Goal: Find specific page/section: Find specific page/section

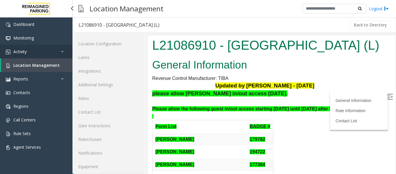
click at [14, 51] on span "Activity" at bounding box center [19, 52] width 13 height 6
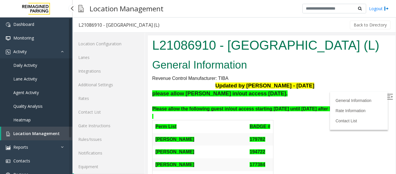
click at [34, 67] on span "Daily Activity" at bounding box center [25, 65] width 24 height 6
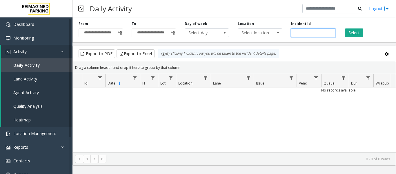
click at [301, 32] on input "number" at bounding box center [313, 32] width 44 height 9
click at [357, 31] on button "Select" at bounding box center [354, 32] width 18 height 9
click at [307, 31] on input "number" at bounding box center [313, 32] width 44 height 9
paste input "*******"
type input "*******"
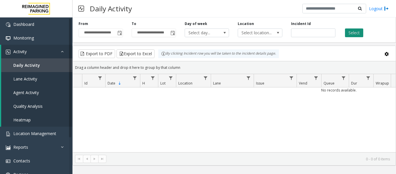
click at [357, 31] on button "Select" at bounding box center [354, 32] width 18 height 9
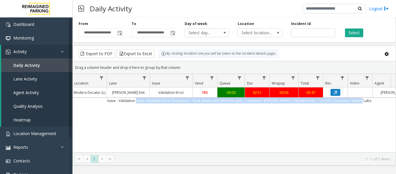
drag, startPoint x: 246, startPoint y: 106, endPoint x: 379, endPoint y: 106, distance: 133.3
click at [379, 103] on td "Issue - Validation Issue Validation Error Resolution – took details and vend th…" at bounding box center [239, 100] width 523 height 6
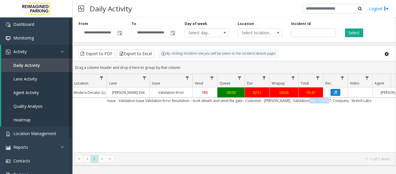
drag, startPoint x: 310, startPoint y: 106, endPoint x: 335, endPoint y: 116, distance: 26.5
click at [330, 103] on td "Issue - Validation Issue Validation Error Resolution – took details and vend th…" at bounding box center [239, 100] width 523 height 6
click at [331, 128] on div "4100420 Oct 14, 2025 03:03:12 PM 15 L21093900 Modera Decatur (L) Clairmont Exit…" at bounding box center [234, 123] width 323 height 72
drag, startPoint x: 322, startPoint y: 33, endPoint x: 289, endPoint y: 31, distance: 33.4
click at [289, 31] on div "Incident Id *******" at bounding box center [313, 29] width 53 height 16
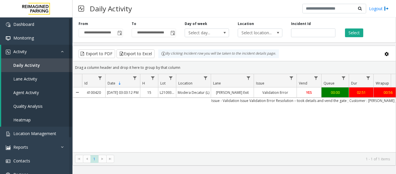
scroll to position [0, 104]
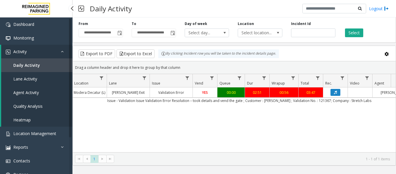
click at [40, 97] on link "Agent Activity" at bounding box center [36, 93] width 71 height 14
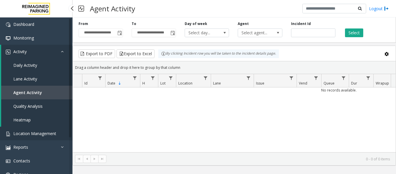
click at [39, 134] on span "Location Management" at bounding box center [34, 133] width 43 height 6
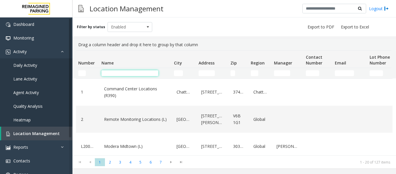
click at [122, 71] on input "Name Filter" at bounding box center [129, 73] width 57 height 6
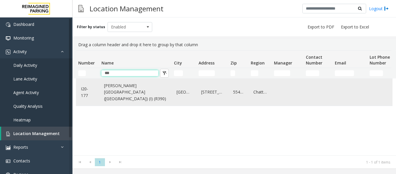
type input "***"
click at [114, 89] on link "Abbott Hospital (Main Hospital) (I) (R390)" at bounding box center [136, 92] width 66 height 22
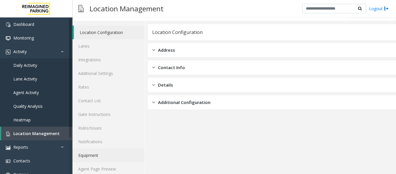
scroll to position [17, 0]
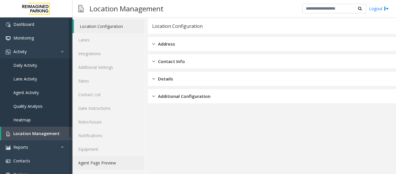
click at [99, 162] on link "Agent Page Preview" at bounding box center [108, 163] width 72 height 14
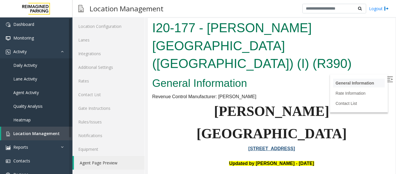
scroll to position [58, 0]
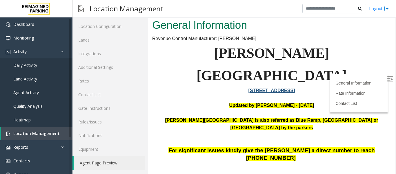
click at [387, 81] on img at bounding box center [390, 79] width 6 height 6
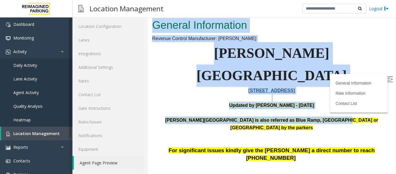
drag, startPoint x: 316, startPoint y: 80, endPoint x: 156, endPoint y: 79, distance: 160.0
click at [388, 76] on html "I20-177 - Abbott Hospital (Main Hospital) (I) (R390) General Information Revenu…" at bounding box center [272, 38] width 248 height 156
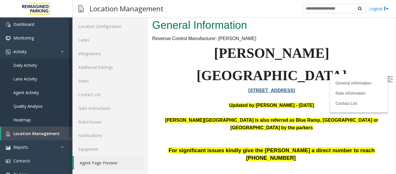
click at [203, 116] on p "Abbott Hospital is also referred as Blue Ramp, Children's Hospital or Piper Bui…" at bounding box center [271, 127] width 239 height 22
drag, startPoint x: 235, startPoint y: 78, endPoint x: 268, endPoint y: 79, distance: 32.5
click at [268, 117] on b "Abbott Hospital is also referred as Blue Ramp, Children's Hospital or Piper Bui…" at bounding box center [271, 123] width 213 height 12
click at [248, 116] on p "Abbott Hospital is also referred as Blue Ramp, Children's Hospital or Piper Bui…" at bounding box center [271, 127] width 239 height 22
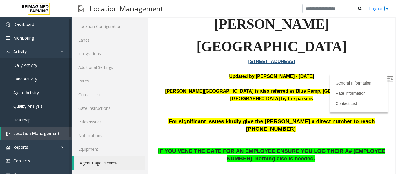
scroll to position [116, 0]
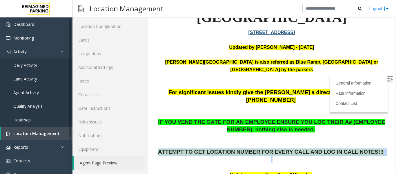
drag, startPoint x: 174, startPoint y: 99, endPoint x: 357, endPoint y: 103, distance: 183.0
click at [357, 148] on p "ATTEMPT TO GET LOCATION NUMBER FOR EVERY CALL AND LOG IN CALL NOTES!!!" at bounding box center [271, 159] width 239 height 22
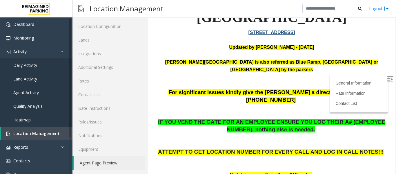
click at [339, 148] on p "ATTEMPT TO GET LOCATION NUMBER FOR EVERY CALL AND LOG IN CALL NOTES!!!" at bounding box center [271, 159] width 239 height 22
drag, startPoint x: 226, startPoint y: 122, endPoint x: 296, endPoint y: 122, distance: 69.9
click at [296, 171] on p "Valet is open 7am-7pm MF only." at bounding box center [271, 175] width 239 height 8
click at [313, 171] on p "Valet is open 7am-7pm MF only." at bounding box center [271, 175] width 239 height 8
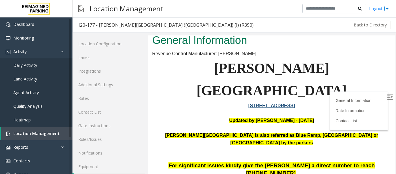
scroll to position [0, 0]
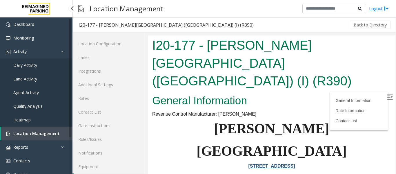
click at [34, 131] on span "Location Management" at bounding box center [36, 133] width 46 height 6
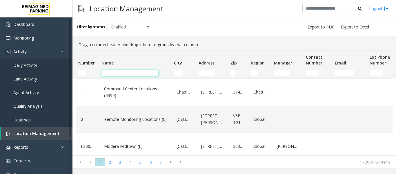
drag, startPoint x: 0, startPoint y: 0, endPoint x: 120, endPoint y: 74, distance: 141.0
click at [120, 74] on input "Name Filter" at bounding box center [129, 73] width 57 height 6
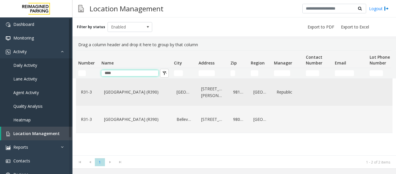
type input "****"
click at [97, 91] on td "R31-3" at bounding box center [87, 92] width 23 height 27
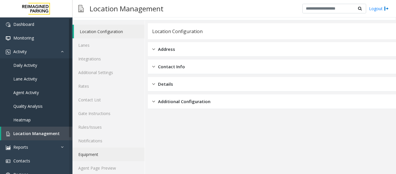
scroll to position [17, 0]
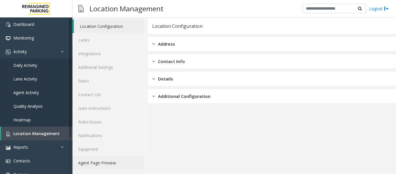
click at [92, 159] on link "Agent Page Preview" at bounding box center [108, 163] width 72 height 14
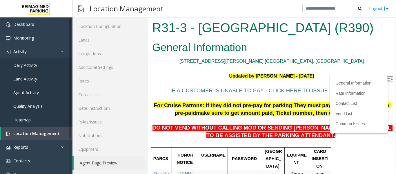
click at [387, 79] on img at bounding box center [390, 79] width 6 height 6
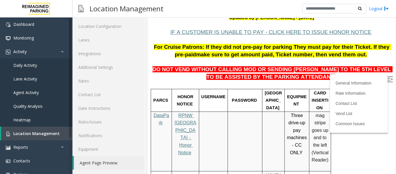
scroll to position [87, 0]
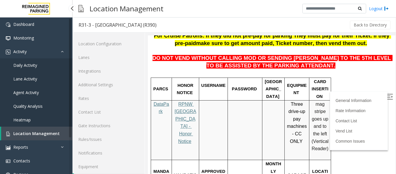
scroll to position [17, 0]
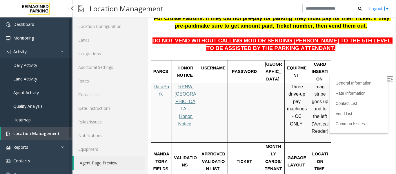
click at [52, 134] on span "Location Management" at bounding box center [36, 133] width 46 height 6
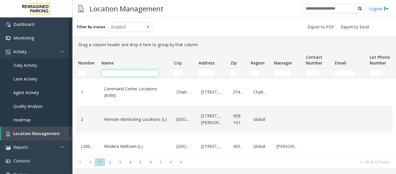
click at [119, 75] on input "Name Filter" at bounding box center [129, 73] width 57 height 6
click at [136, 72] on input "Name Filter" at bounding box center [129, 73] width 57 height 6
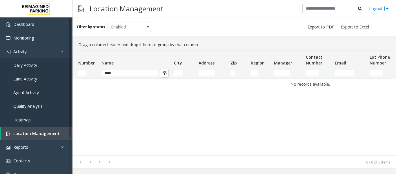
drag, startPoint x: 131, startPoint y: 70, endPoint x: 87, endPoint y: 72, distance: 43.8
click at [88, 72] on tr "****" at bounding box center [310, 73] width 468 height 10
click at [127, 71] on input "****" at bounding box center [129, 73] width 57 height 6
type input "*"
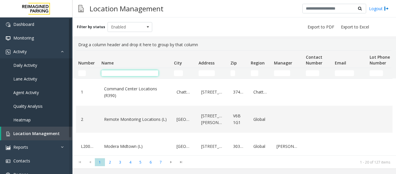
click at [140, 74] on input "Name Filter" at bounding box center [129, 73] width 57 height 6
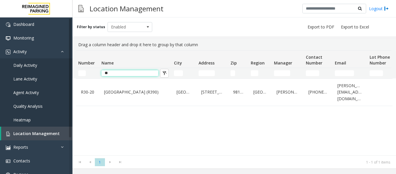
type input "*"
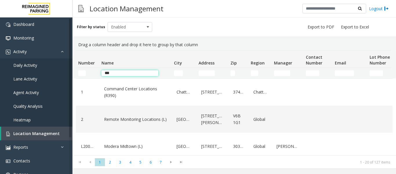
type input "****"
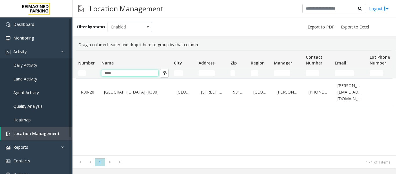
drag, startPoint x: 121, startPoint y: 71, endPoint x: 98, endPoint y: 73, distance: 23.3
click at [98, 73] on tr "****" at bounding box center [310, 73] width 468 height 10
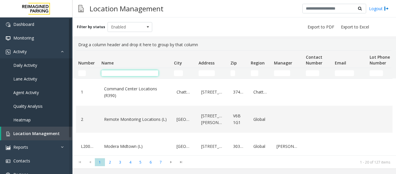
click at [139, 72] on input "Name Filter" at bounding box center [129, 73] width 57 height 6
type input "***"
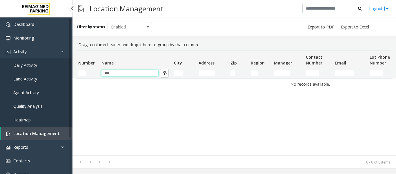
drag, startPoint x: 140, startPoint y: 71, endPoint x: 66, endPoint y: 63, distance: 74.4
click at [66, 63] on app-root "Dashboard Monitoring Activity Daily Activity Lane Activity Agent Activity Quali…" at bounding box center [198, 87] width 396 height 174
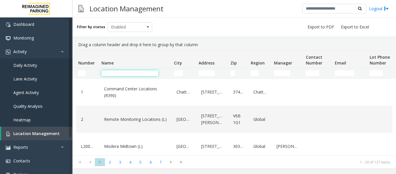
click at [125, 72] on input "Name Filter" at bounding box center [129, 73] width 57 height 6
click at [112, 26] on span "Enabled" at bounding box center [125, 26] width 35 height 9
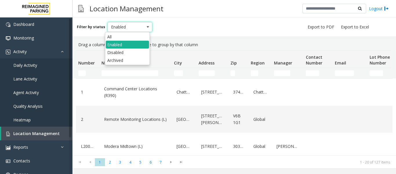
click at [186, 34] on div "Filter by status Enabled" at bounding box center [233, 26] width 323 height 19
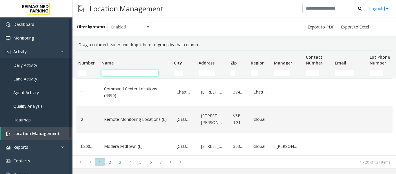
click at [118, 76] on input "Name Filter" at bounding box center [129, 73] width 57 height 6
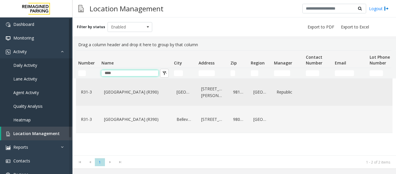
type input "****"
drag, startPoint x: 130, startPoint y: 99, endPoint x: 133, endPoint y: 97, distance: 3.0
click at [133, 97] on div "[GEOGRAPHIC_DATA] (R390)" at bounding box center [136, 92] width 66 height 22
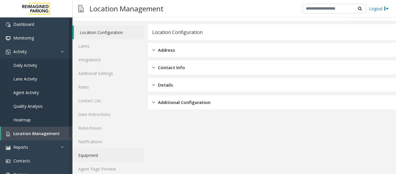
scroll to position [17, 0]
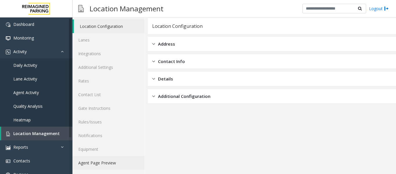
click at [111, 160] on link "Agent Page Preview" at bounding box center [108, 163] width 72 height 14
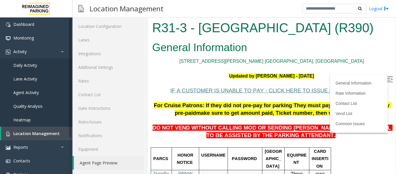
click at [387, 79] on img at bounding box center [390, 79] width 6 height 6
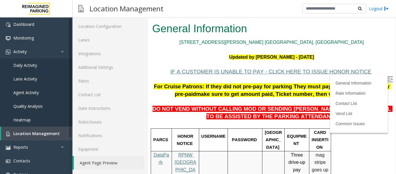
scroll to position [29, 0]
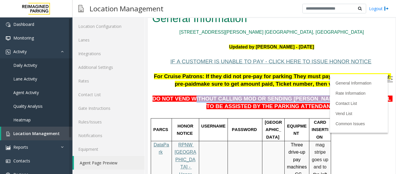
drag, startPoint x: 194, startPoint y: 99, endPoint x: 336, endPoint y: 99, distance: 141.5
click at [336, 99] on span "DO NOT VEND WITHOUT CALLING MOD OR SENDING [PERSON_NAME] TO THE 5TH LEVEL TO BE…" at bounding box center [272, 102] width 240 height 14
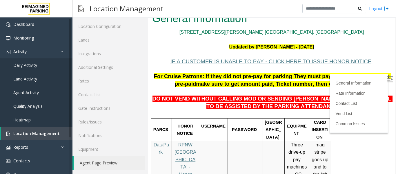
click at [317, 110] on p "DO NOT VEND WITHOUT CALLING MOD OR SENDING [PERSON_NAME] TO THE 5TH LEVEL TO BE…" at bounding box center [271, 99] width 239 height 22
drag, startPoint x: 320, startPoint y: 100, endPoint x: 377, endPoint y: 100, distance: 56.8
click at [377, 100] on span "DO NOT VEND WITHOUT CALLING MOD OR SENDING [PERSON_NAME] TO THE 5TH LEVEL TO BE…" at bounding box center [272, 102] width 240 height 14
click at [320, 110] on p at bounding box center [271, 114] width 239 height 8
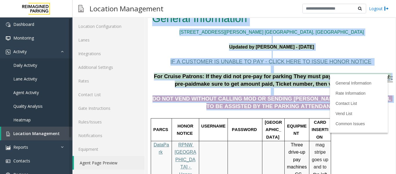
drag, startPoint x: 294, startPoint y: 100, endPoint x: 299, endPoint y: 107, distance: 8.4
click at [299, 107] on p "DO NOT VEND WITHOUT CALLING MOD OR SENDING [PERSON_NAME] TO THE 5TH LEVEL TO BE…" at bounding box center [271, 99] width 239 height 22
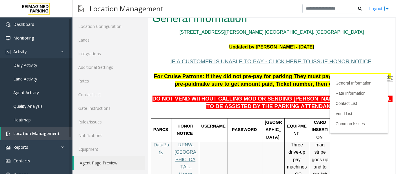
click at [309, 110] on p at bounding box center [271, 114] width 239 height 8
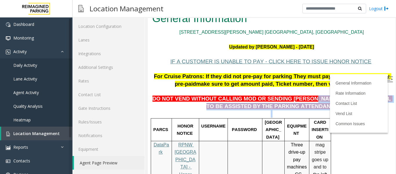
copy div "TO THE 5TH LEVEL TO BE ASSISTED BY THE PARKING ATTENDANT."
drag, startPoint x: 295, startPoint y: 98, endPoint x: 301, endPoint y: 111, distance: 14.5
click at [304, 103] on p "DO NOT VEND WITHOUT CALLING MOD OR SENDING [PERSON_NAME] TO THE 5TH LEVEL TO BE…" at bounding box center [271, 99] width 239 height 22
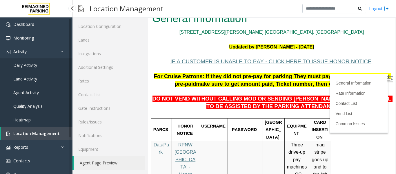
click at [36, 129] on link "Location Management" at bounding box center [36, 133] width 71 height 14
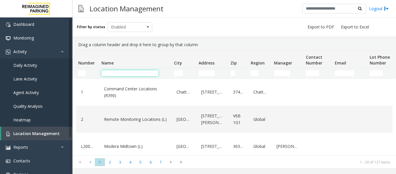
click at [121, 74] on input "Name Filter" at bounding box center [129, 73] width 57 height 6
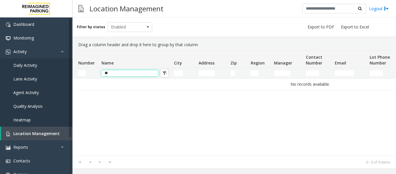
type input "*"
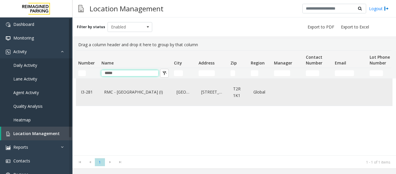
type input "*****"
click at [105, 85] on div "RMC - Mount Royal Village (I)" at bounding box center [136, 92] width 66 height 22
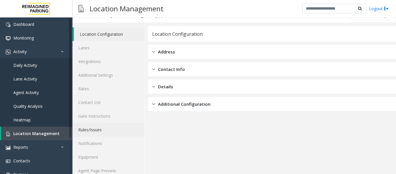
scroll to position [17, 0]
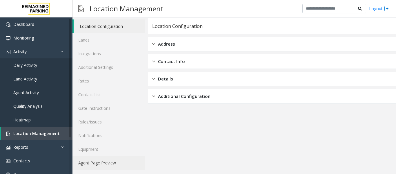
click at [94, 161] on link "Agent Page Preview" at bounding box center [108, 163] width 72 height 14
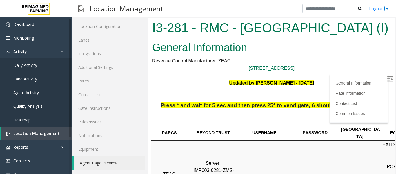
click at [386, 81] on label at bounding box center [390, 80] width 9 height 9
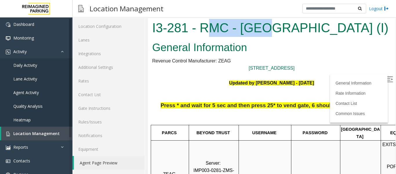
drag, startPoint x: 204, startPoint y: 30, endPoint x: 271, endPoint y: 32, distance: 67.0
click at [271, 32] on h1 "I3-281 - RMC - Mount Royal Village (I)" at bounding box center [271, 28] width 239 height 18
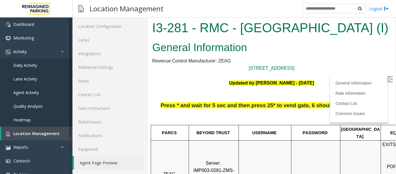
click at [261, 49] on h2 "General Information" at bounding box center [271, 47] width 239 height 15
